Goal: Task Accomplishment & Management: Manage account settings

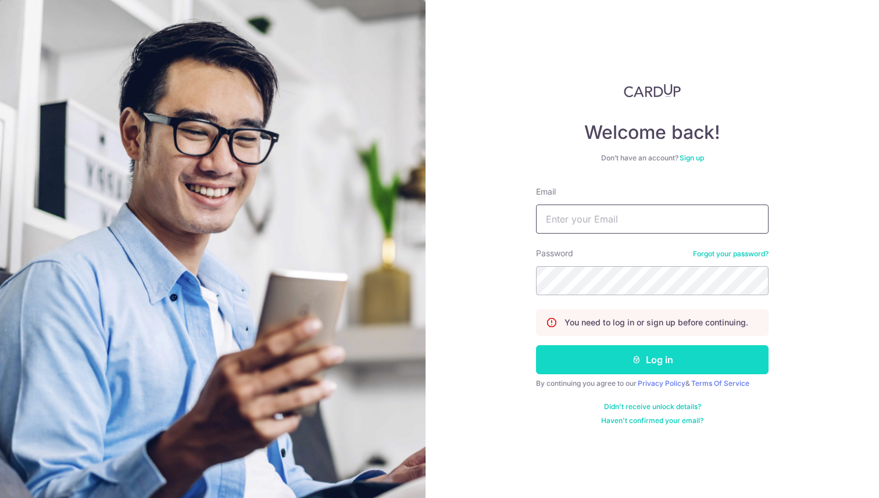
type input "[EMAIL_ADDRESS][DOMAIN_NAME]"
click at [590, 352] on button "Log in" at bounding box center [652, 359] width 233 height 29
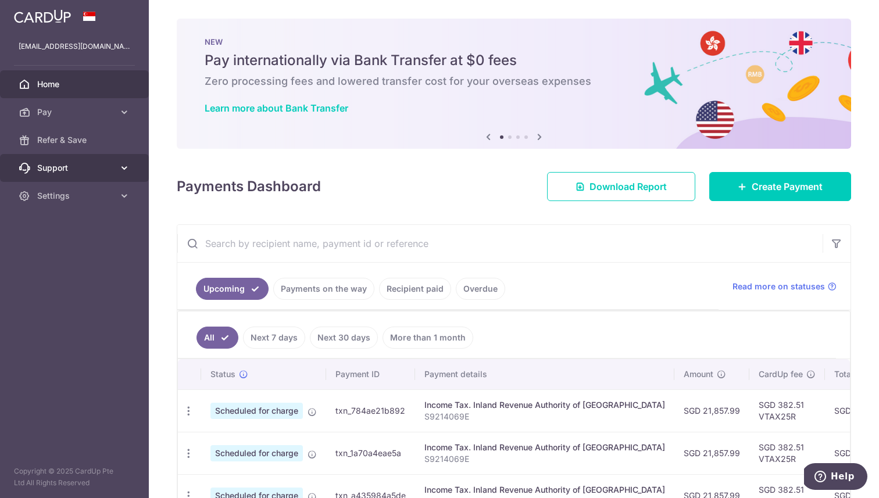
click at [81, 172] on span "Support" at bounding box center [75, 168] width 77 height 12
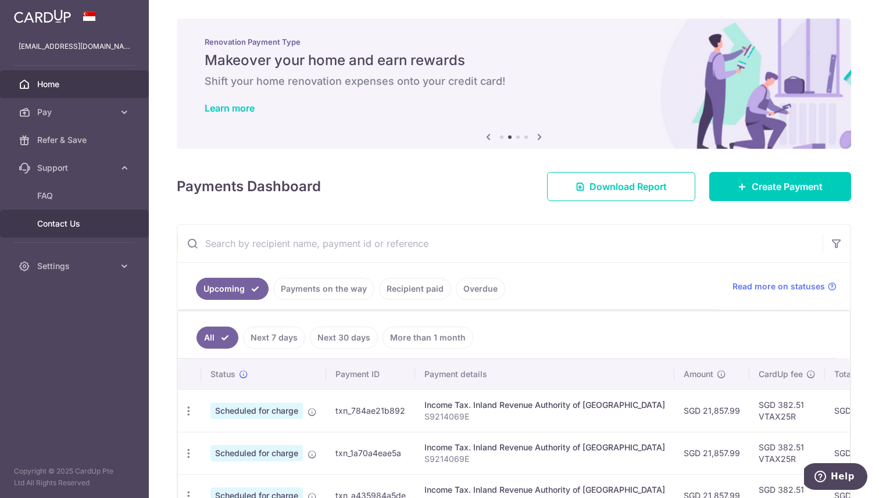
click at [78, 223] on span "Contact Us" at bounding box center [75, 224] width 77 height 12
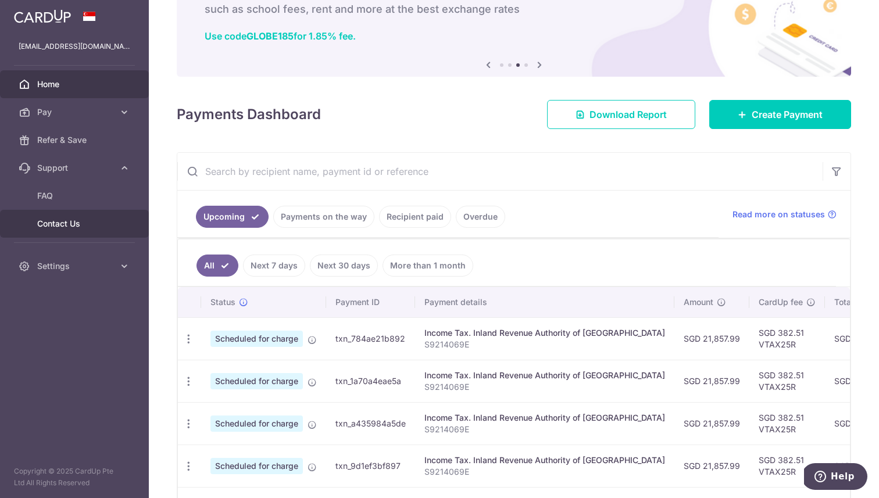
scroll to position [70, 0]
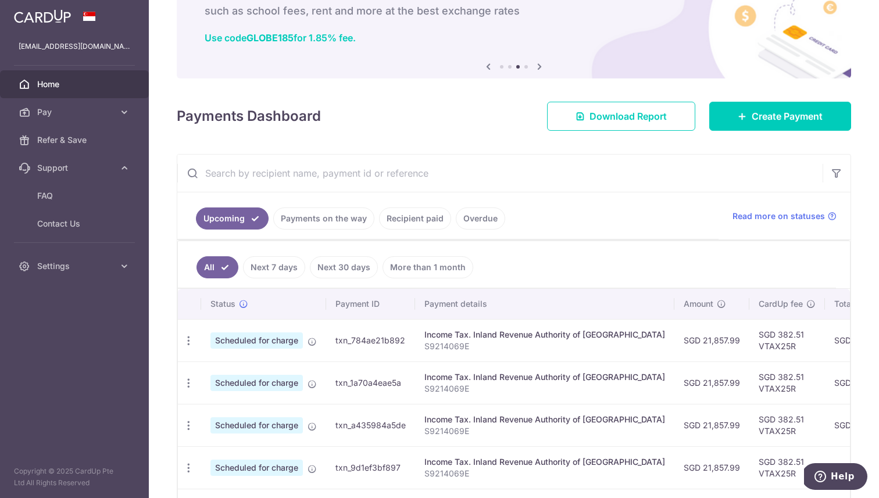
drag, startPoint x: 423, startPoint y: 334, endPoint x: 623, endPoint y: 337, distance: 200.6
click at [624, 337] on td "Income Tax. Inland Revenue Authority of Singapore S9214069E" at bounding box center [544, 340] width 259 height 42
click at [623, 337] on div "Income Tax. Inland Revenue Authority of [GEOGRAPHIC_DATA]" at bounding box center [544, 335] width 241 height 12
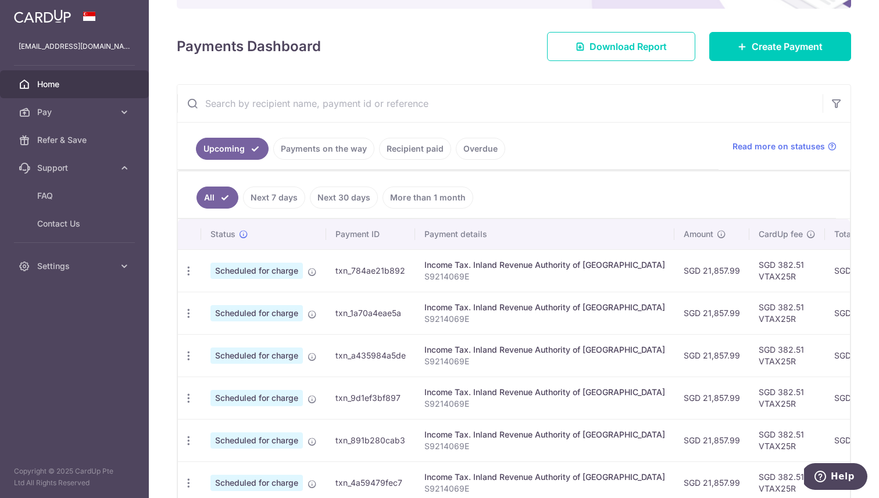
scroll to position [192, 0]
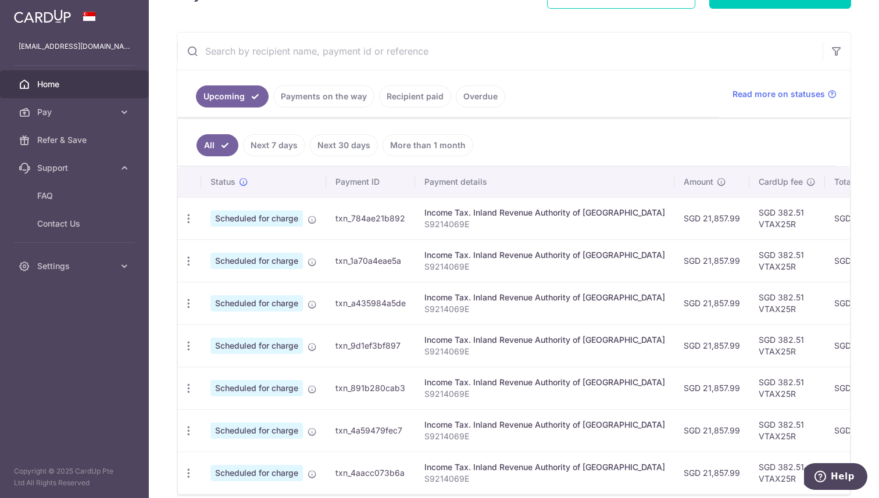
click at [414, 98] on link "Recipient paid" at bounding box center [415, 96] width 72 height 22
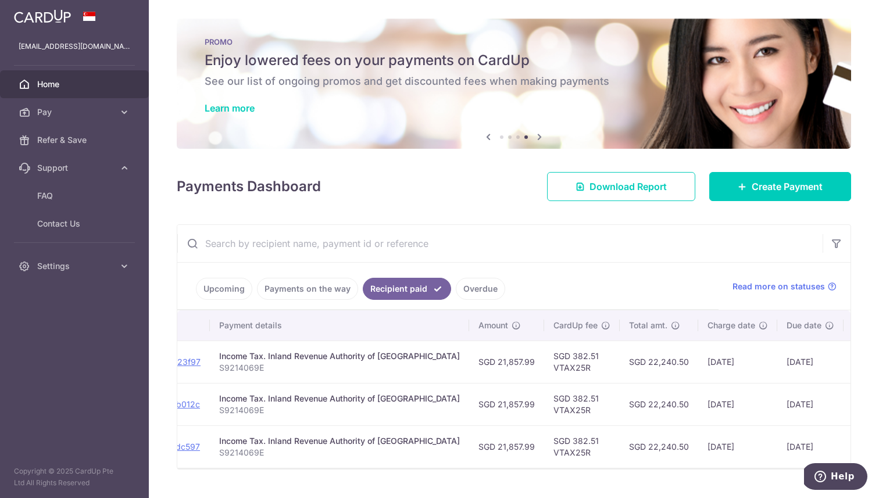
scroll to position [0, 0]
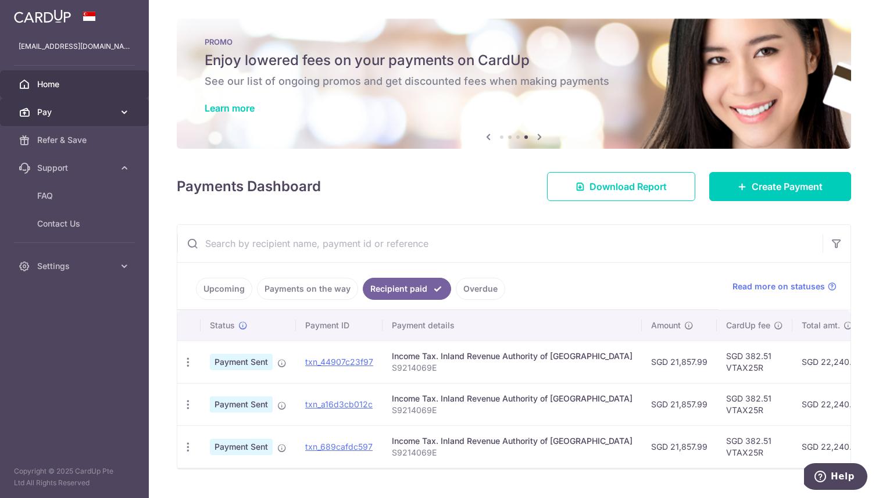
click at [126, 116] on icon at bounding box center [125, 112] width 12 height 12
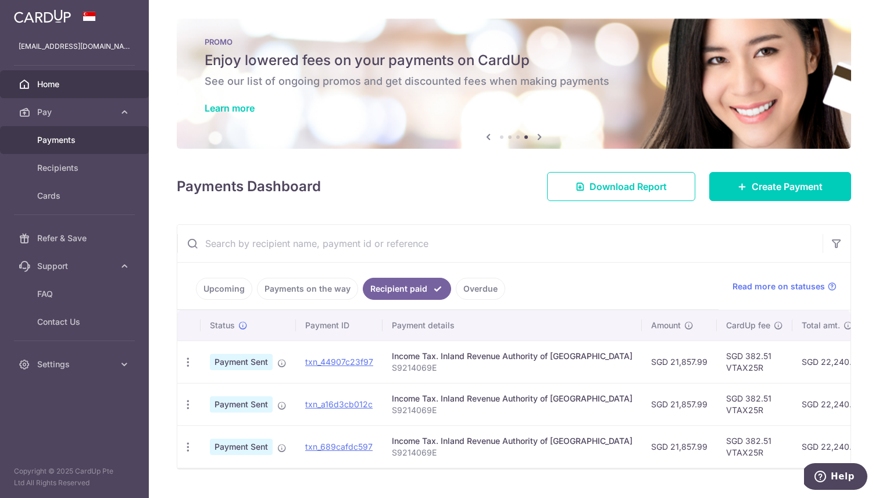
click at [114, 133] on link "Payments" at bounding box center [74, 140] width 149 height 28
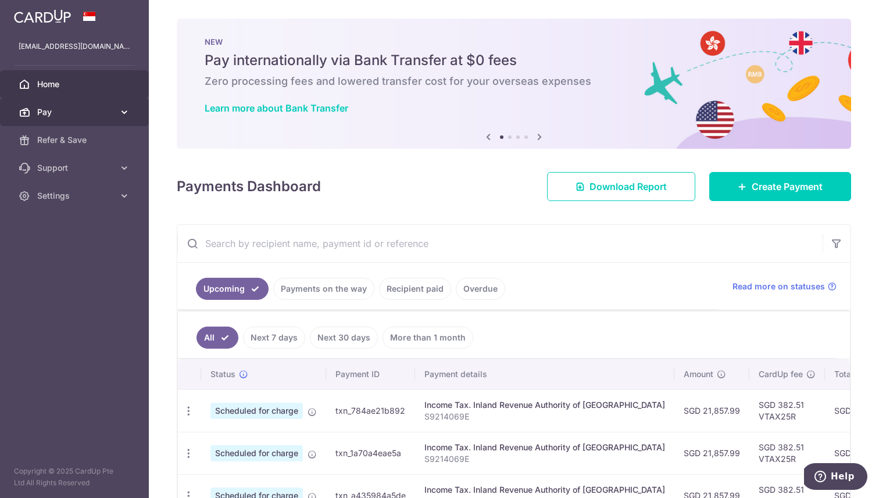
click at [76, 109] on span "Pay" at bounding box center [75, 112] width 77 height 12
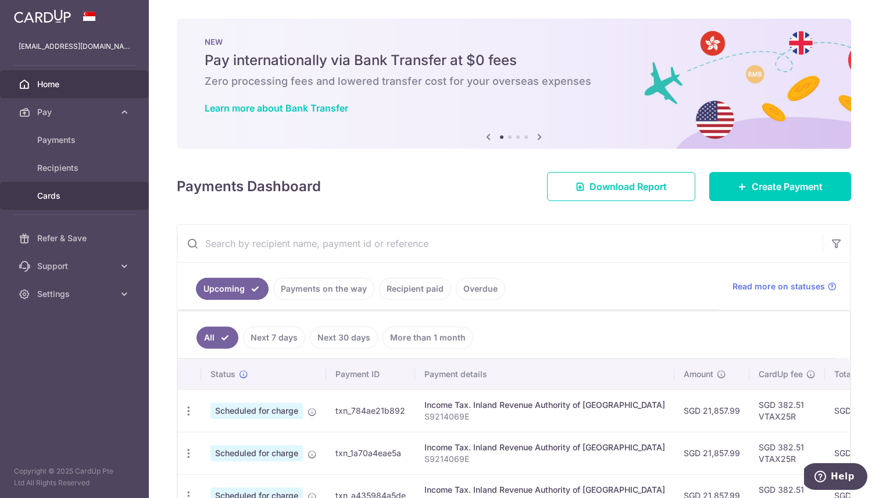
click at [73, 194] on span "Cards" at bounding box center [75, 196] width 77 height 12
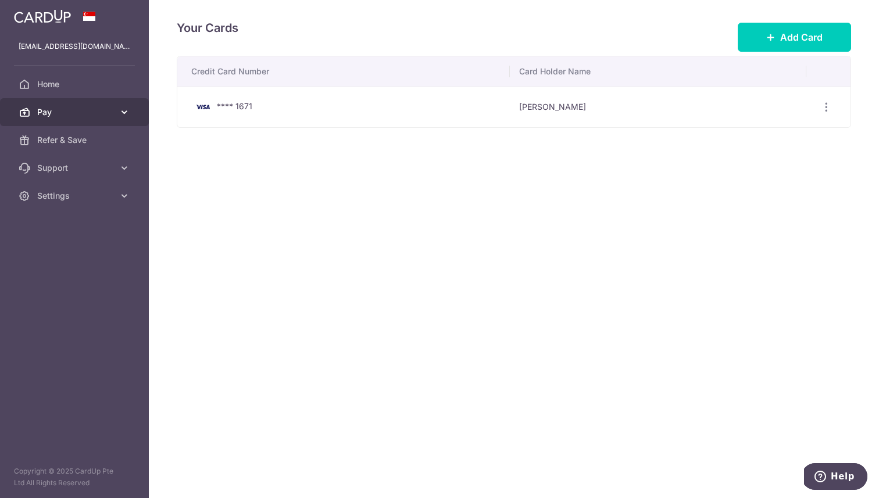
click at [103, 112] on span "Pay" at bounding box center [75, 112] width 77 height 12
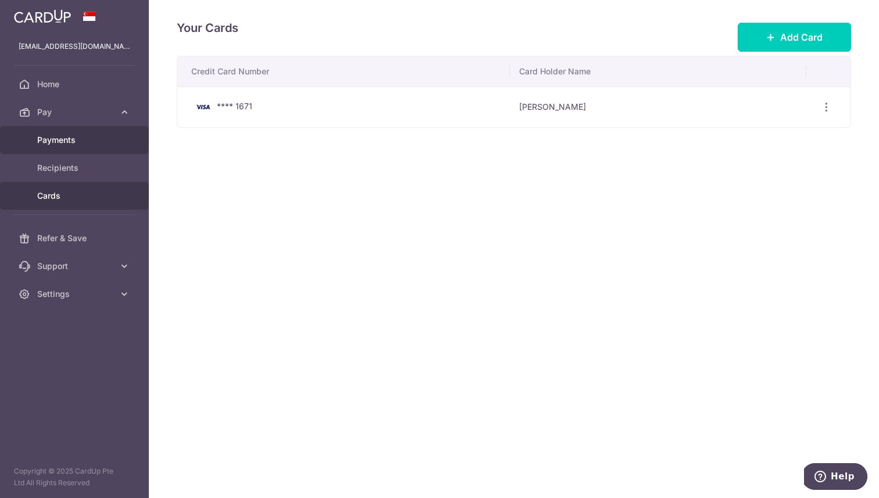
click at [101, 144] on span "Payments" at bounding box center [75, 140] width 77 height 12
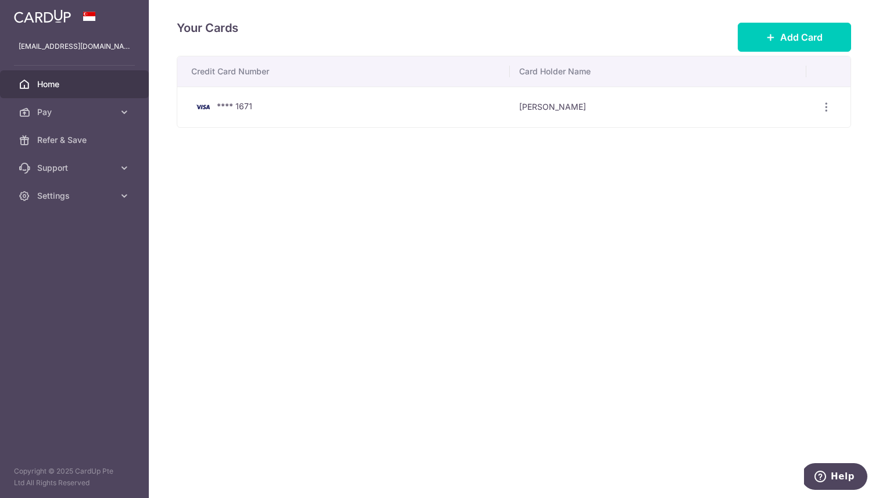
click at [69, 84] on span "Home" at bounding box center [75, 84] width 77 height 12
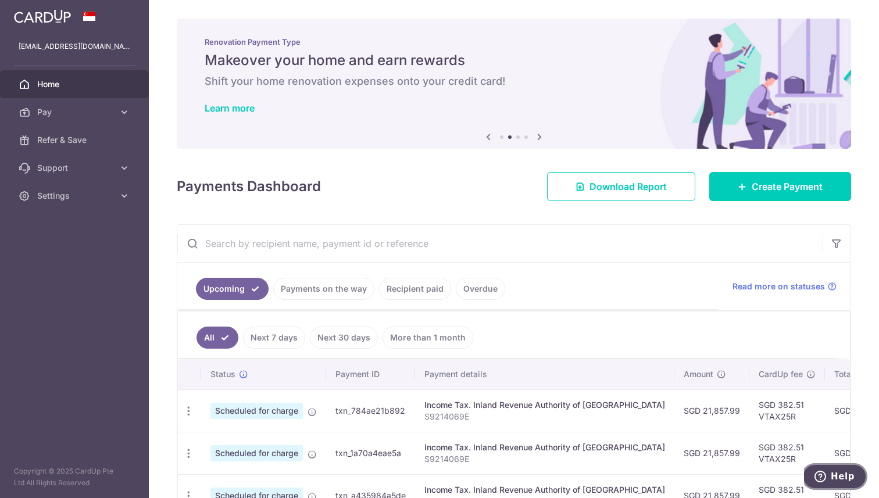
click at [854, 483] on button "Help" at bounding box center [835, 476] width 66 height 27
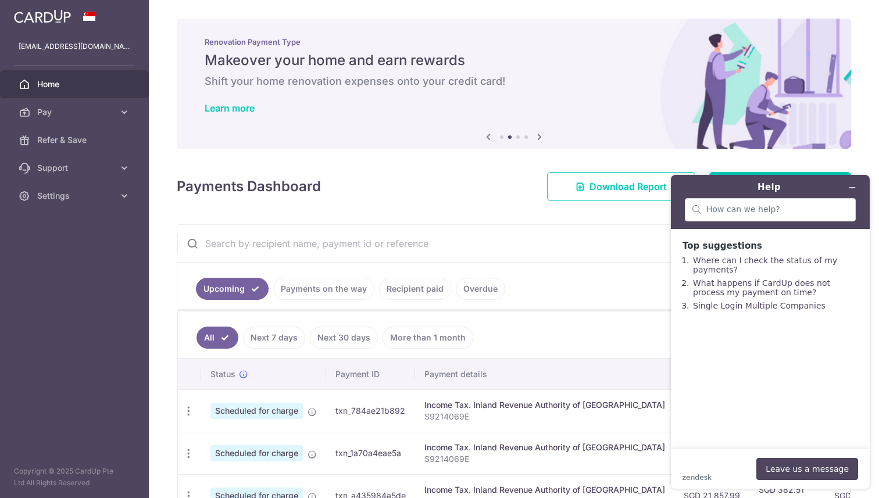
click at [620, 297] on ul "Upcoming Payments on the way Recipient paid Overdue" at bounding box center [447, 286] width 541 height 47
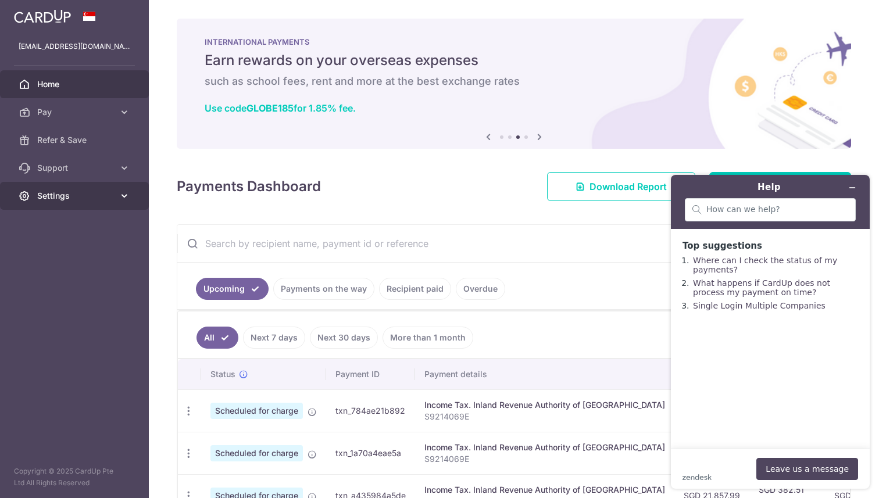
click at [87, 198] on span "Settings" at bounding box center [75, 196] width 77 height 12
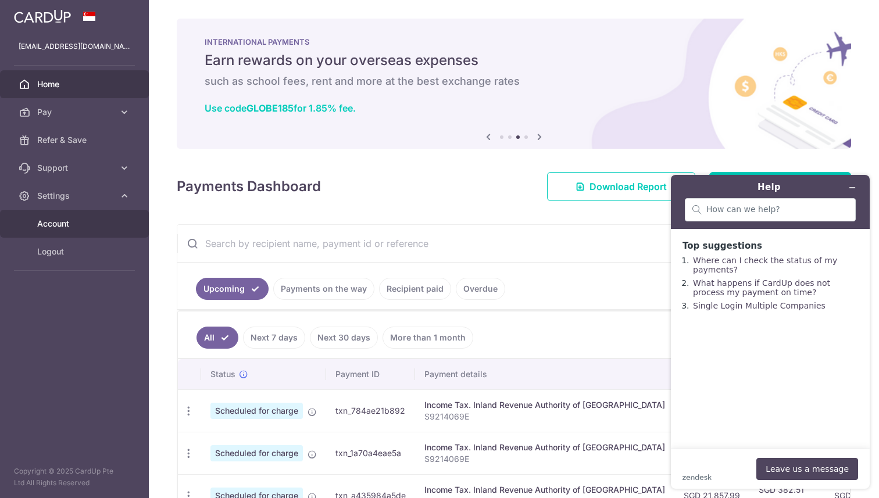
click at [85, 226] on span "Account" at bounding box center [75, 224] width 77 height 12
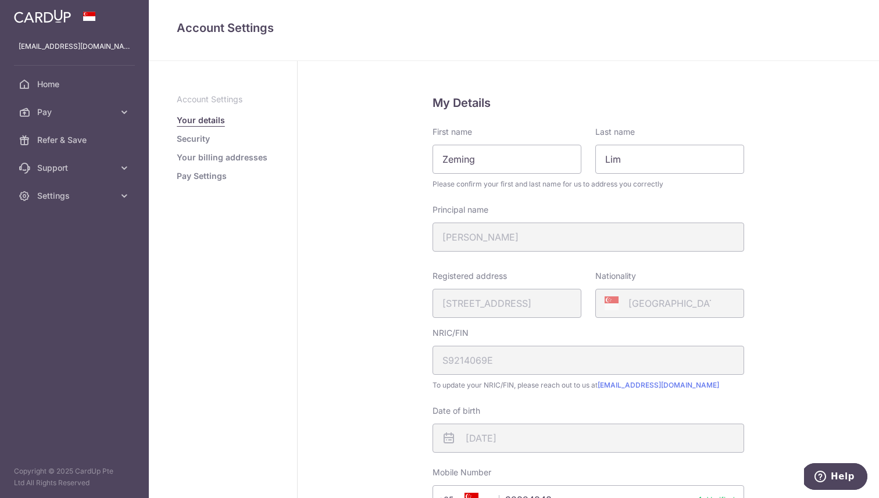
click at [205, 137] on link "Security" at bounding box center [193, 139] width 33 height 12
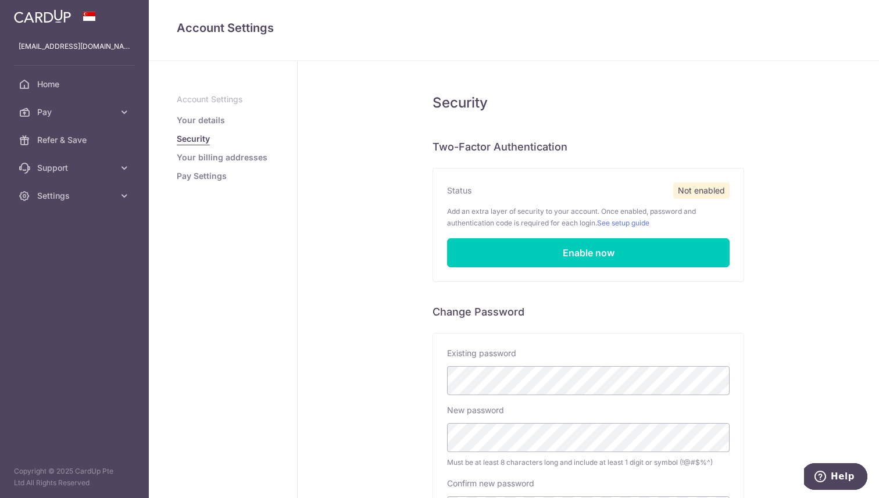
click at [205, 155] on link "Your billing addresses" at bounding box center [222, 158] width 91 height 12
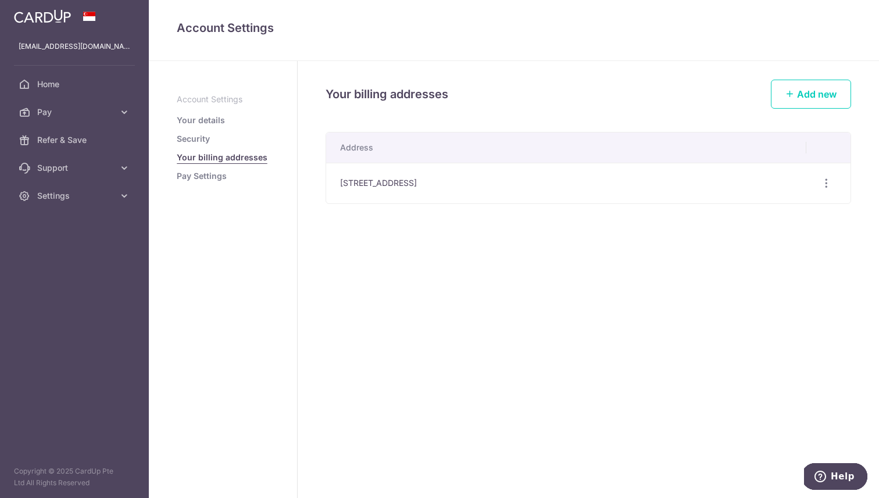
click at [201, 173] on link "Pay Settings" at bounding box center [202, 176] width 50 height 12
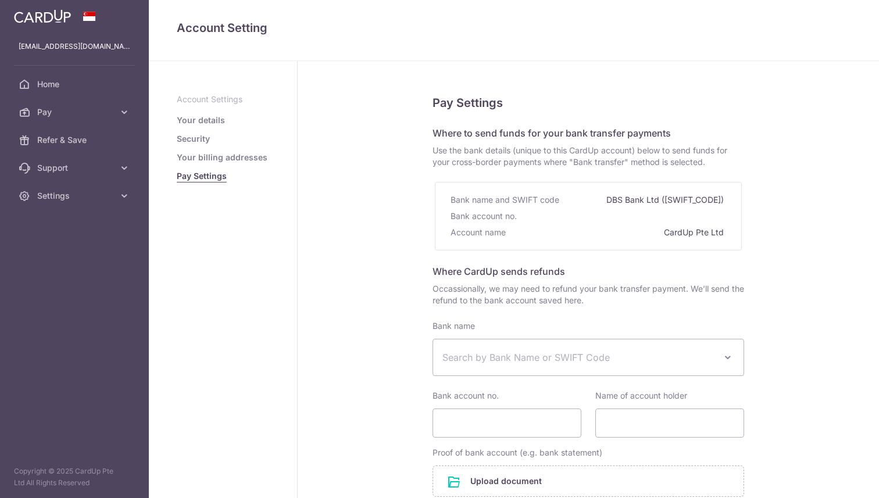
select select
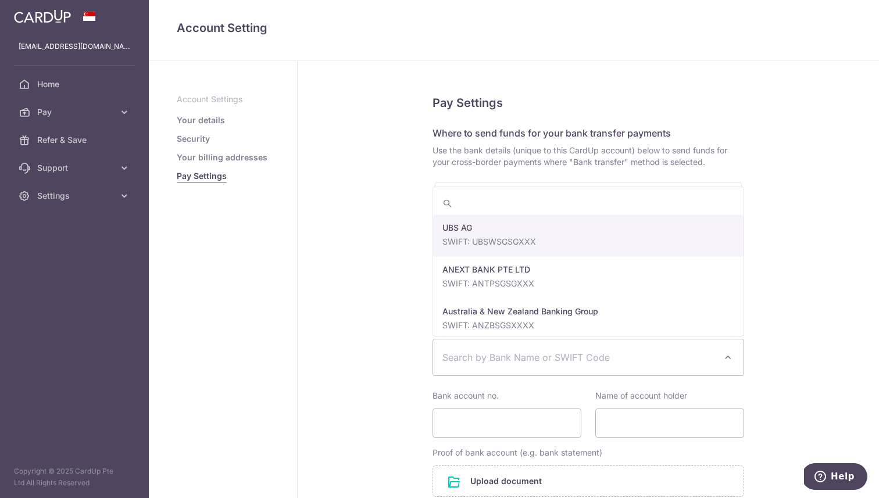
click at [551, 360] on span "Search by Bank Name or SWIFT Code" at bounding box center [578, 358] width 273 height 14
click at [376, 341] on div "Pay Settings Where to send funds for your bank transfer payments Use the bank d…" at bounding box center [588, 349] width 581 height 576
click at [505, 353] on span "Search by Bank Name or SWIFT Code" at bounding box center [578, 358] width 273 height 14
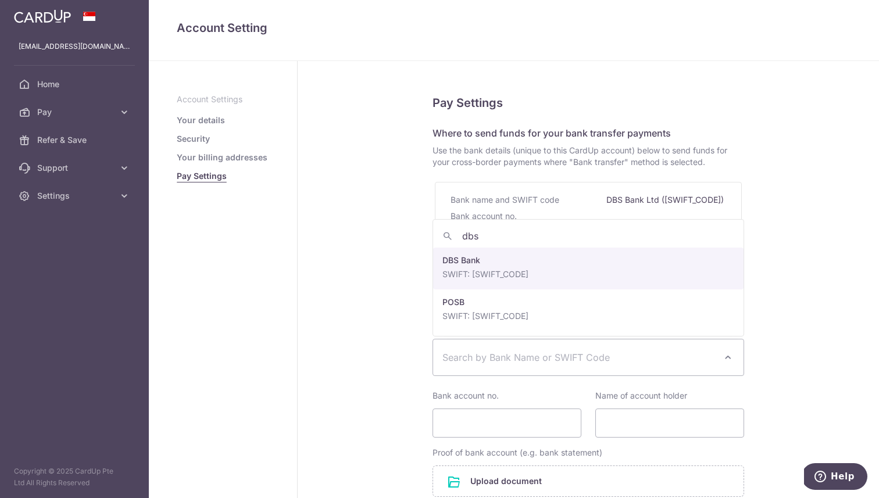
type input "dbs"
select select "6"
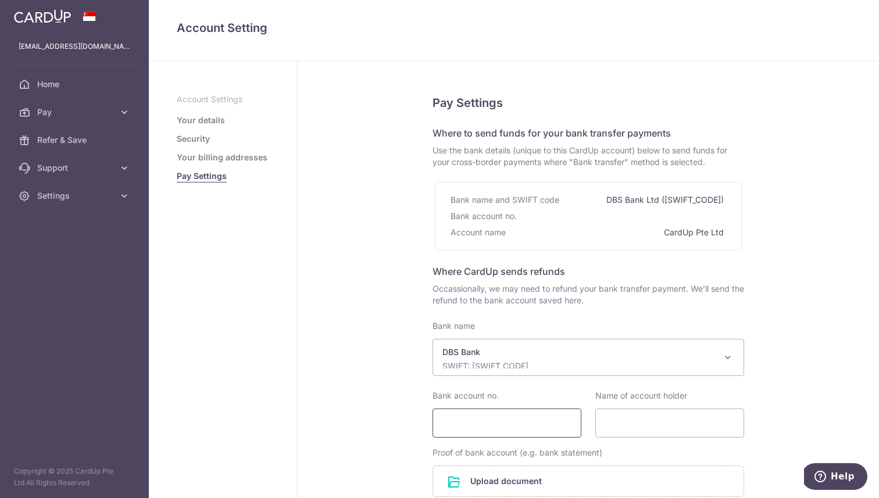
click at [465, 420] on input "Bank account no." at bounding box center [507, 423] width 149 height 29
type input "-"
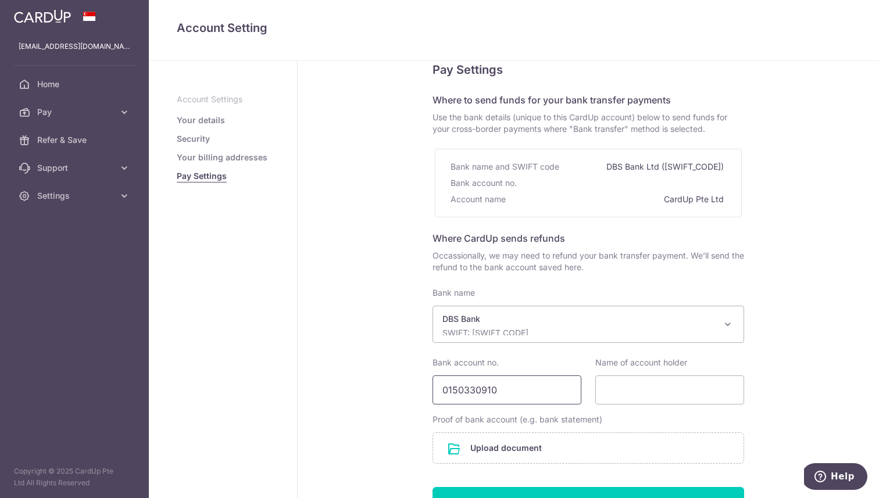
scroll to position [59, 0]
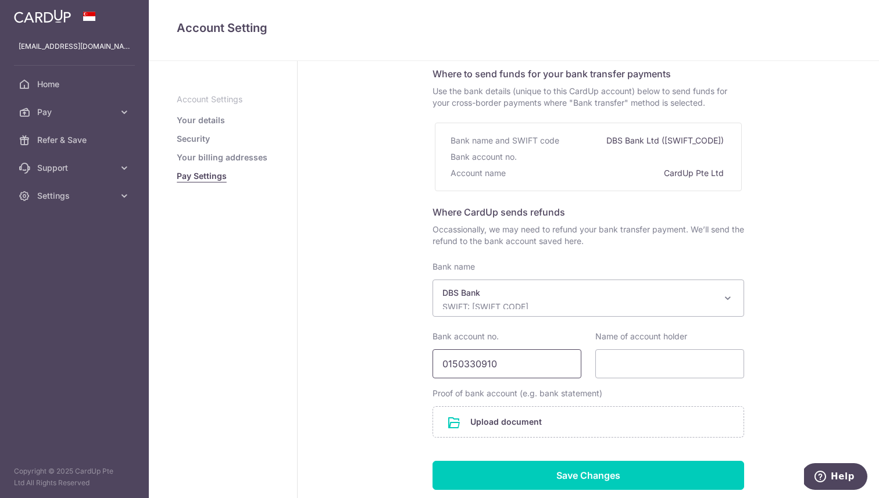
type input "0150330910"
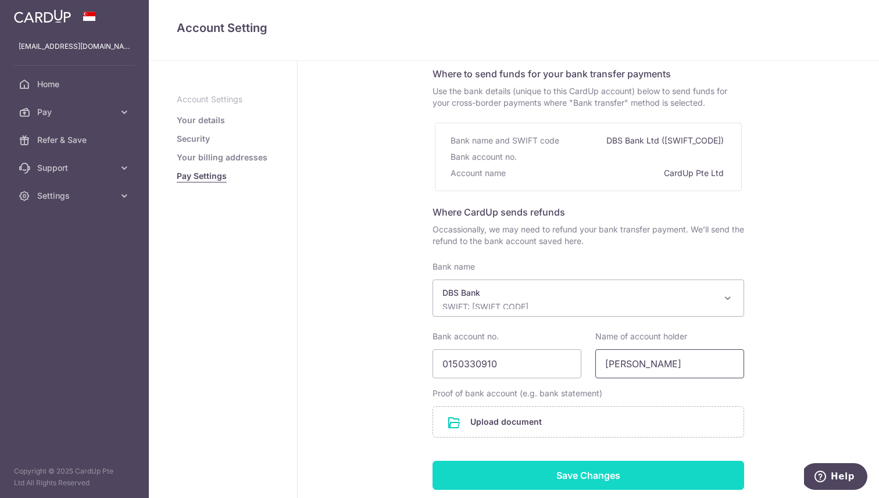
type input "LIM ZEMING"
click at [534, 478] on input "Save Changes" at bounding box center [589, 475] width 312 height 29
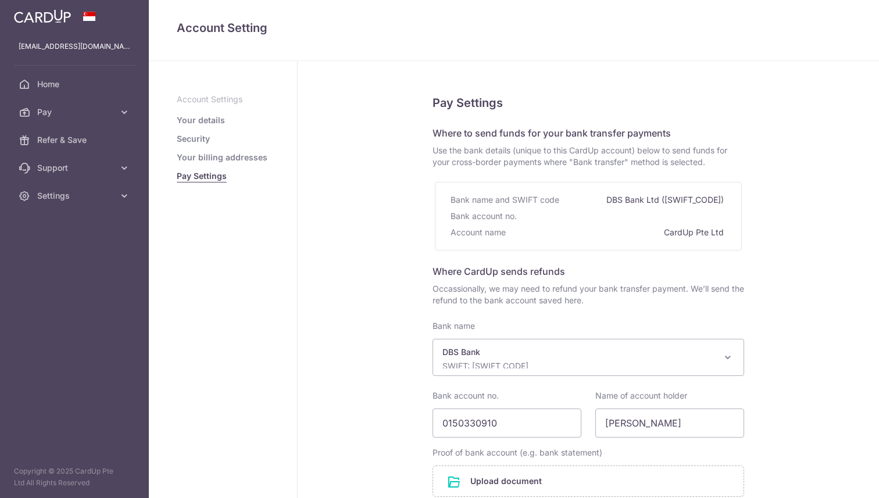
select select "6"
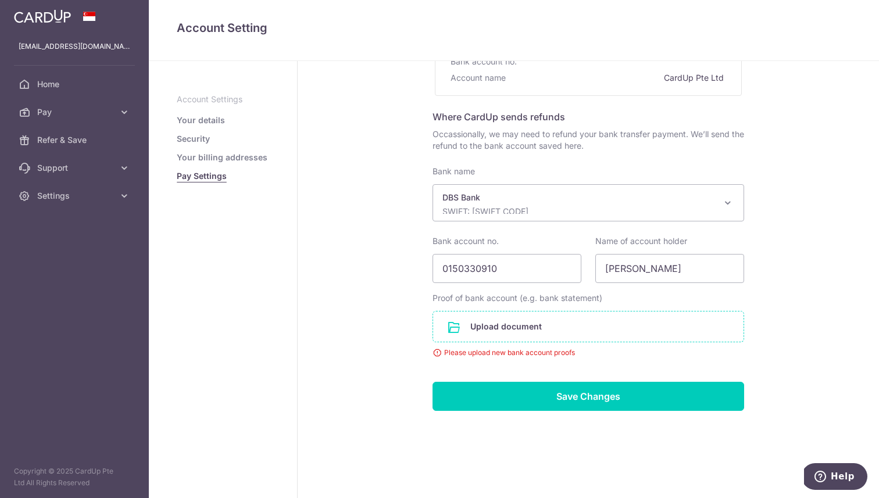
click at [564, 324] on input "file" at bounding box center [588, 327] width 310 height 30
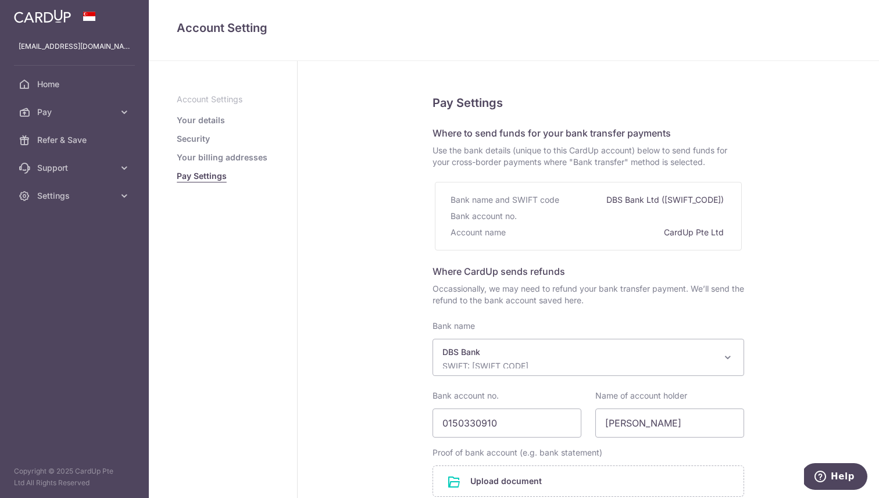
click at [208, 120] on link "Your details" at bounding box center [201, 121] width 48 height 12
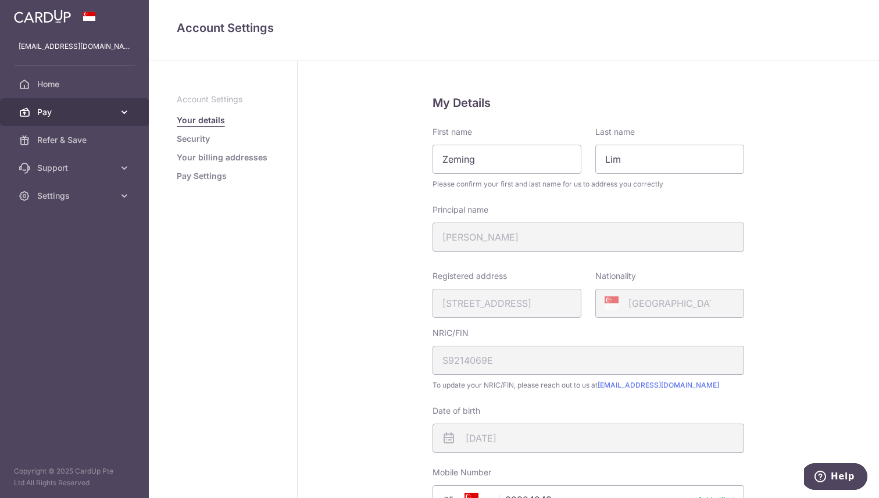
click at [74, 118] on link "Pay" at bounding box center [74, 112] width 149 height 28
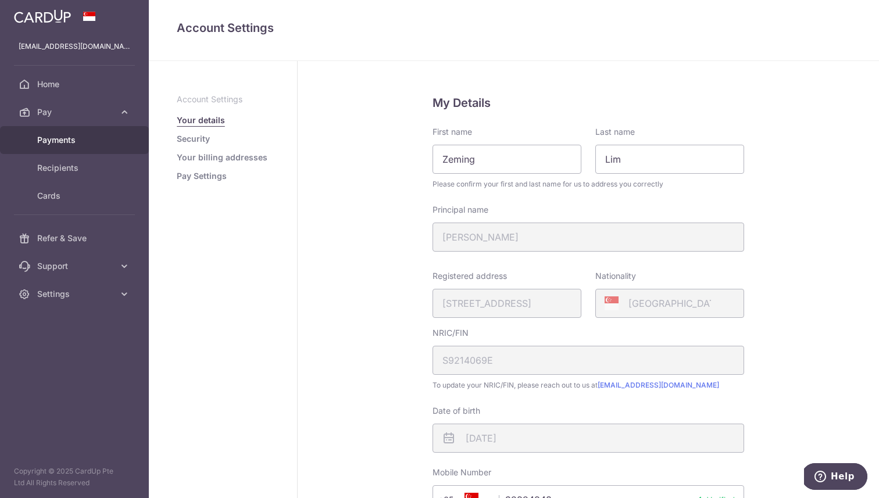
click at [72, 144] on span "Payments" at bounding box center [75, 140] width 77 height 12
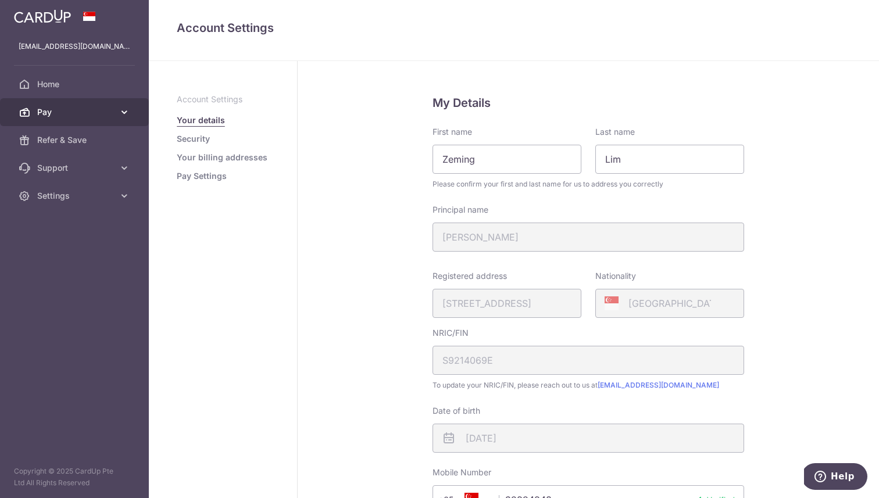
click at [69, 117] on span "Pay" at bounding box center [75, 112] width 77 height 12
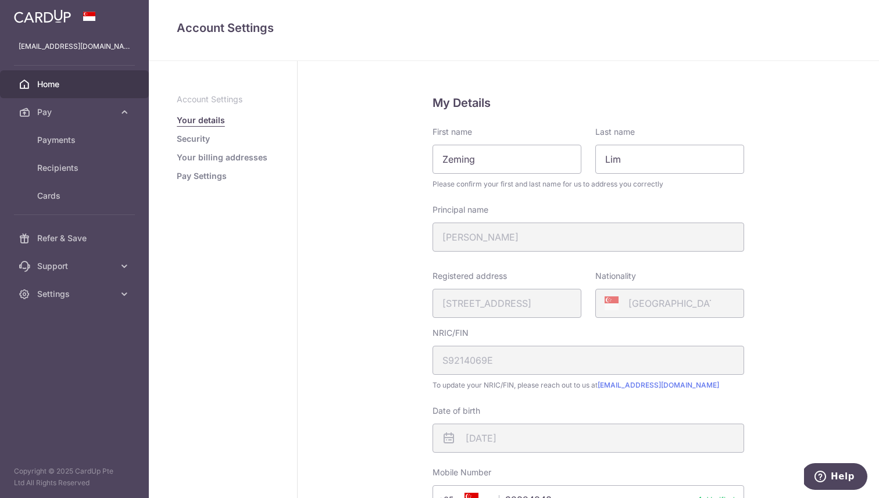
click at [63, 90] on link "Home" at bounding box center [74, 84] width 149 height 28
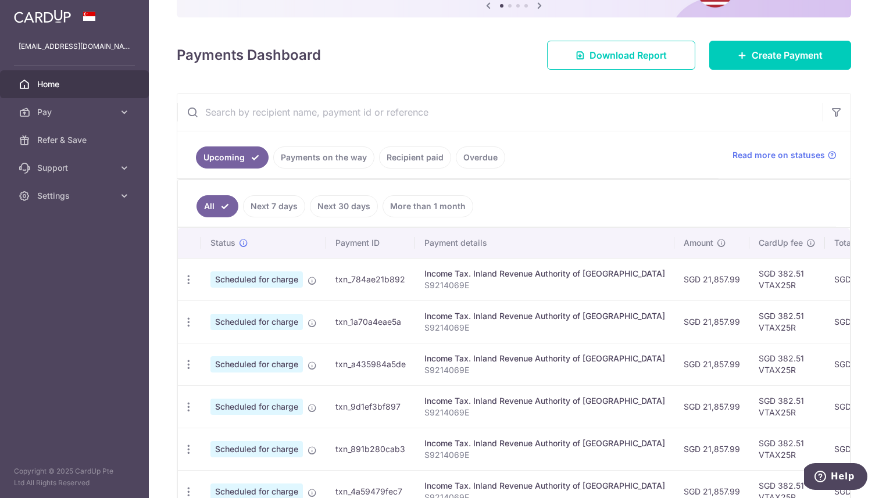
scroll to position [133, 0]
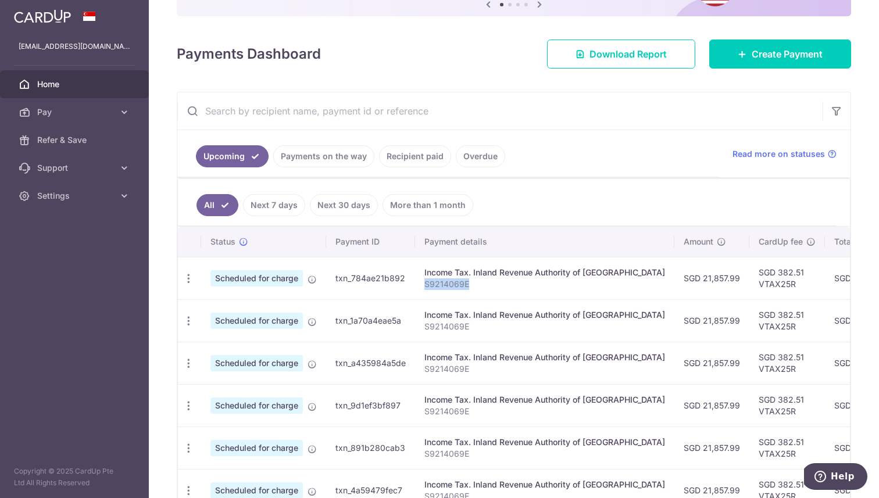
drag, startPoint x: 472, startPoint y: 285, endPoint x: 423, endPoint y: 284, distance: 48.3
click at [423, 284] on td "Income Tax. Inland Revenue Authority of [GEOGRAPHIC_DATA] S9214069E" at bounding box center [544, 278] width 259 height 42
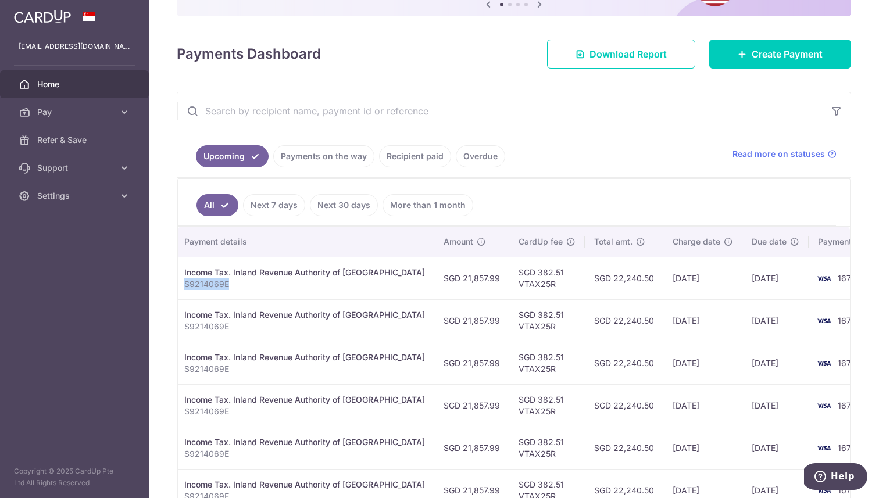
scroll to position [0, 0]
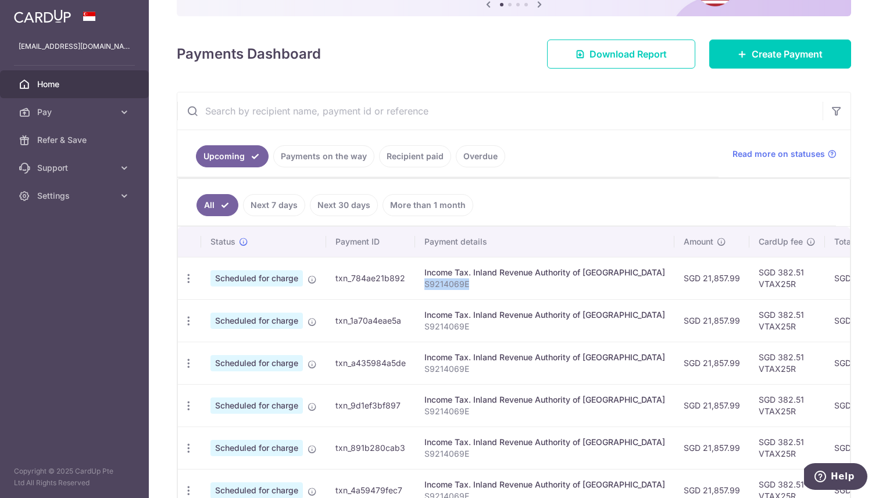
click at [472, 281] on p "S9214069E" at bounding box center [544, 284] width 241 height 12
drag, startPoint x: 472, startPoint y: 281, endPoint x: 426, endPoint y: 281, distance: 46.5
click at [426, 281] on p "S9214069E" at bounding box center [544, 284] width 241 height 12
copy p "S9214069E"
